Goal: Transaction & Acquisition: Purchase product/service

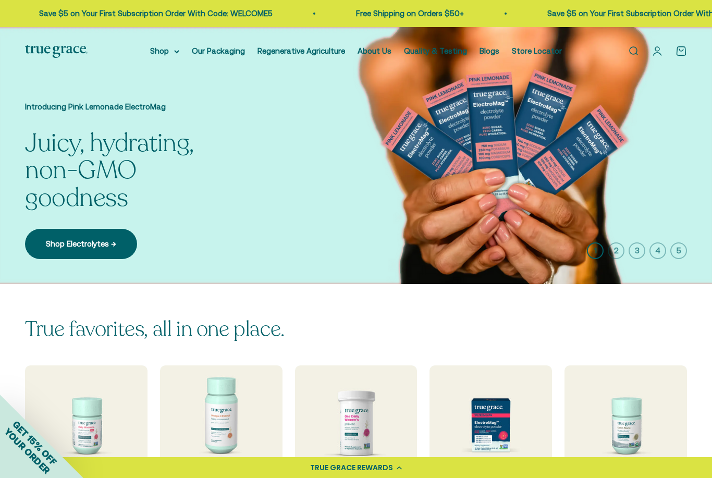
click at [169, 55] on summary "Shop" at bounding box center [164, 51] width 29 height 13
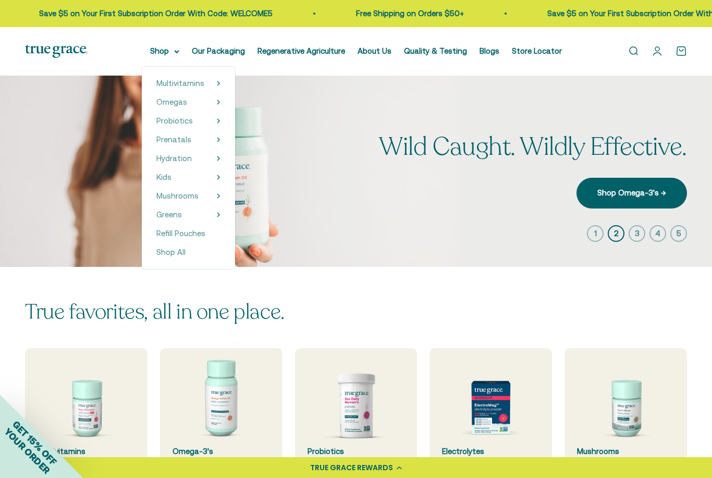
click at [211, 83] on summary "Multivitamins" at bounding box center [188, 83] width 64 height 13
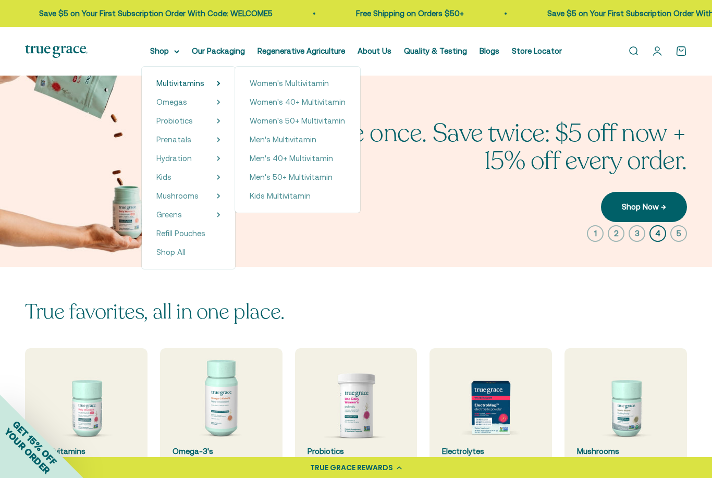
click at [330, 121] on span "Women's 50+ Multivitamin" at bounding box center [297, 120] width 95 height 9
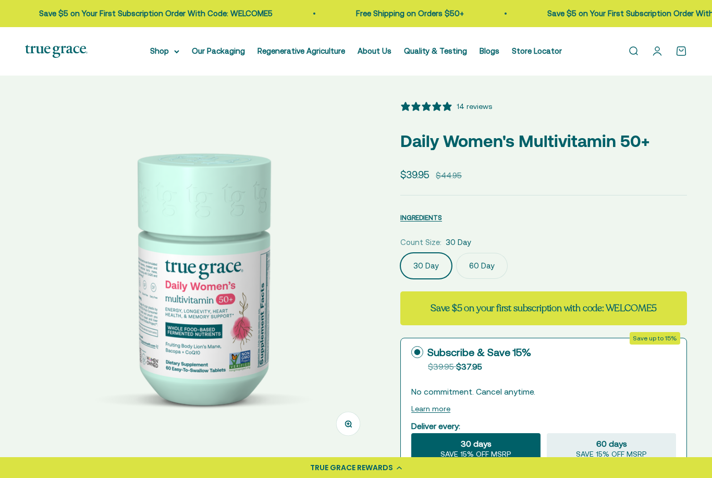
select select "3"
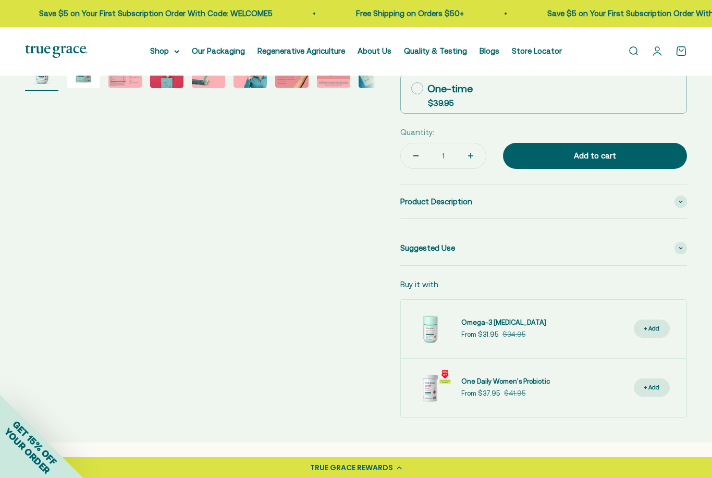
scroll to position [416, 0]
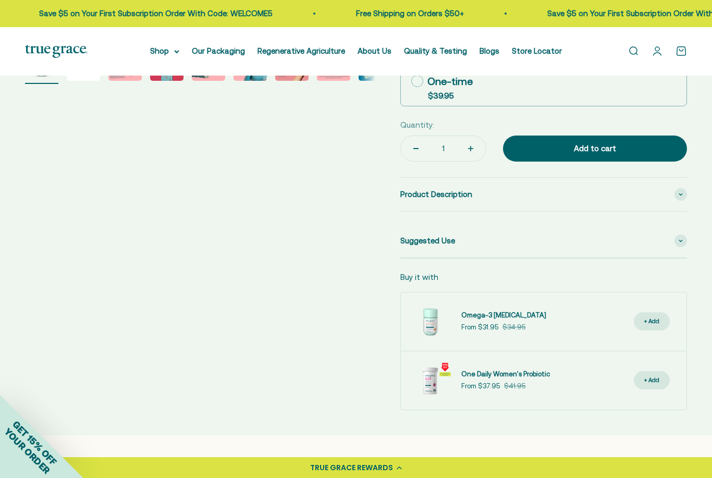
click at [681, 193] on icon at bounding box center [681, 194] width 4 height 3
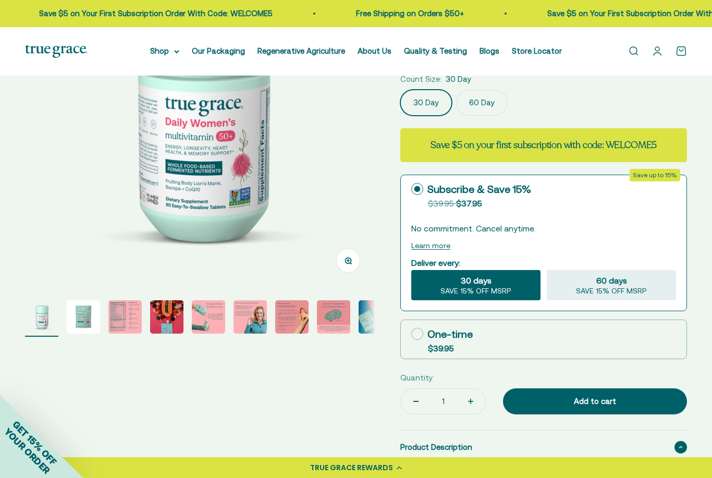
scroll to position [0, 0]
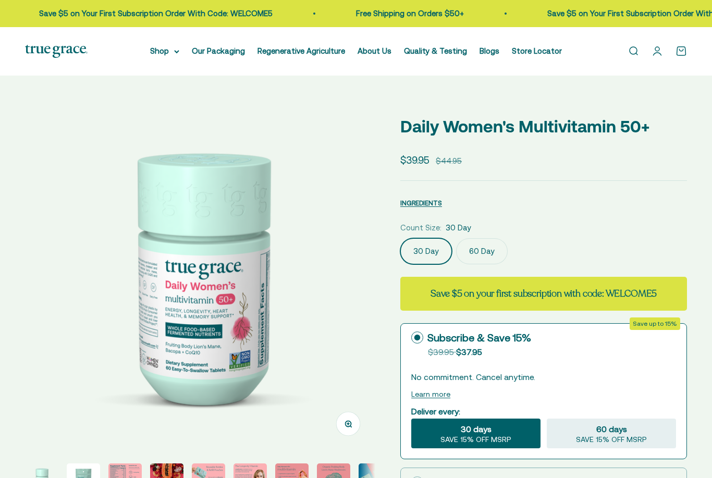
select select "3"
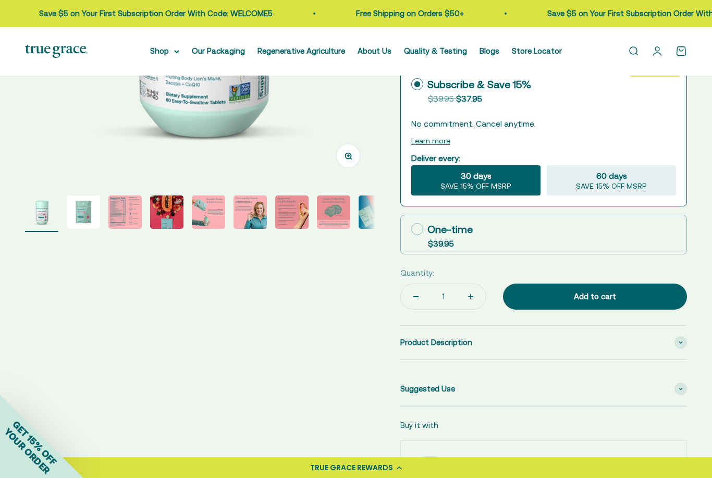
scroll to position [253, 0]
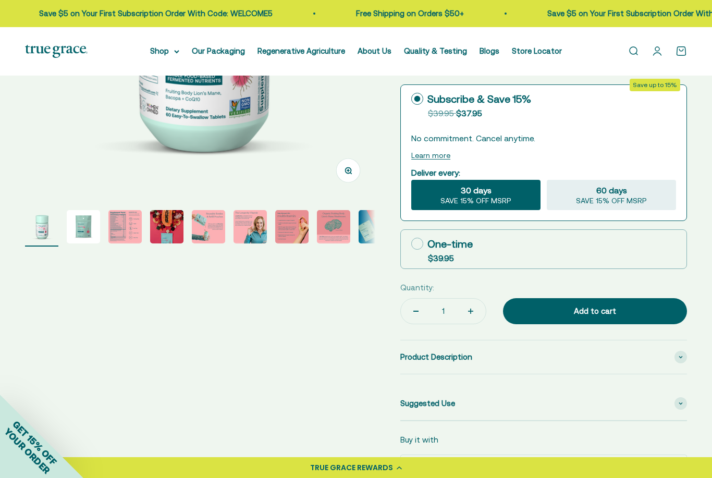
click at [127, 235] on img "Go to item 3" at bounding box center [124, 226] width 33 height 33
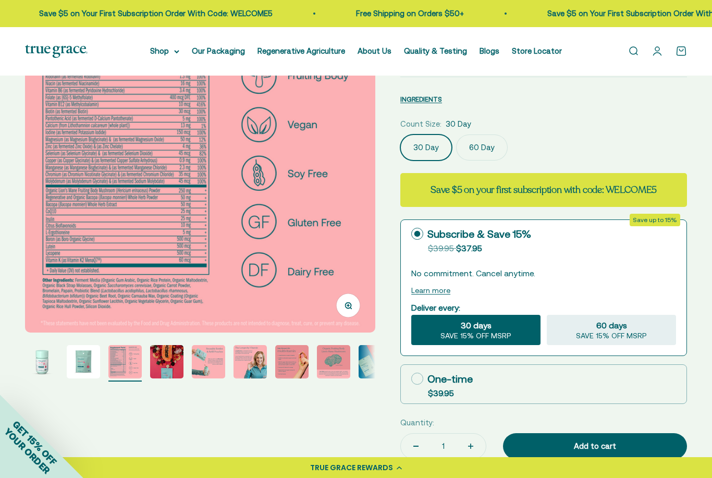
scroll to position [119, 0]
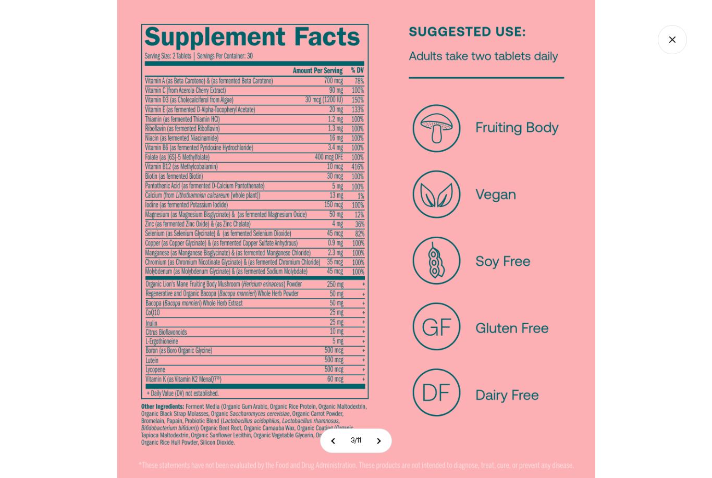
click at [674, 344] on div at bounding box center [356, 239] width 712 height 478
click at [206, 284] on img at bounding box center [356, 239] width 478 height 478
click at [675, 294] on div at bounding box center [356, 239] width 712 height 478
